Goal: Use online tool/utility: Utilize a website feature to perform a specific function

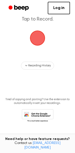
click at [31, 59] on main "Record a Voice Note for Docs Tap to Record. Recording History Tired of copying …" at bounding box center [37, 56] width 75 height 161
click at [31, 64] on span "Recording History" at bounding box center [39, 65] width 23 height 5
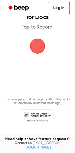
click at [60, 9] on link "Log in" at bounding box center [59, 8] width 22 height 13
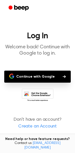
click at [33, 79] on button "Continue with Google" at bounding box center [37, 77] width 67 height 12
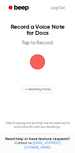
click at [34, 87] on span "Recording History" at bounding box center [39, 89] width 23 height 5
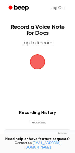
scroll to position [0, 0]
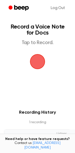
click at [35, 58] on span "button" at bounding box center [37, 61] width 17 height 17
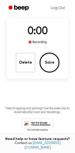
scroll to position [30, 0]
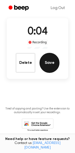
click at [46, 63] on button "Save" at bounding box center [50, 63] width 20 height 20
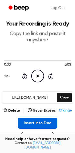
click at [39, 121] on button "Insert into Doc" at bounding box center [38, 123] width 40 height 11
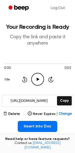
scroll to position [0, 0]
